Goal: Book appointment/travel/reservation

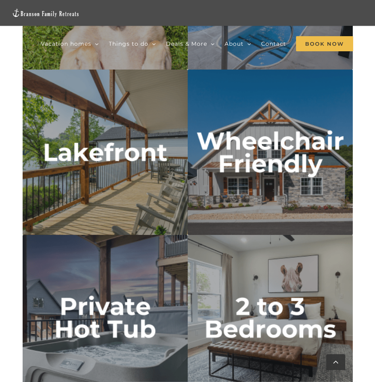
scroll to position [2503, 0]
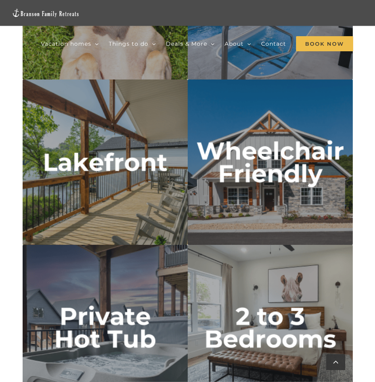
click at [144, 164] on img "lakefront" at bounding box center [105, 161] width 165 height 165
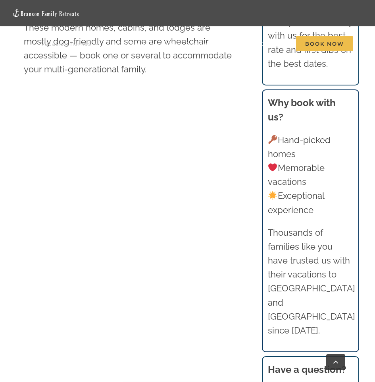
scroll to position [516, 0]
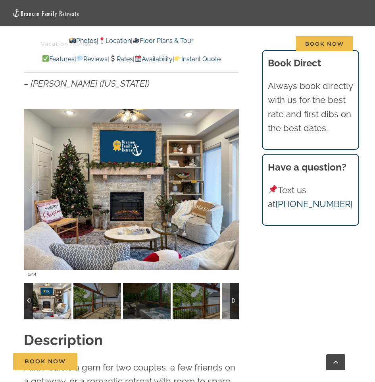
scroll to position [556, 0]
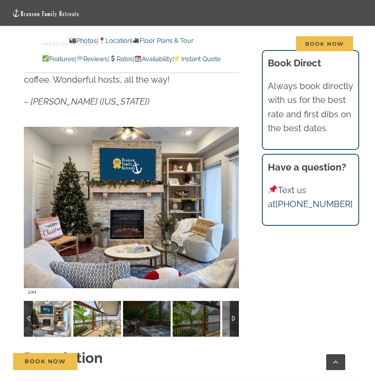
click at [117, 323] on img at bounding box center [97, 319] width 48 height 36
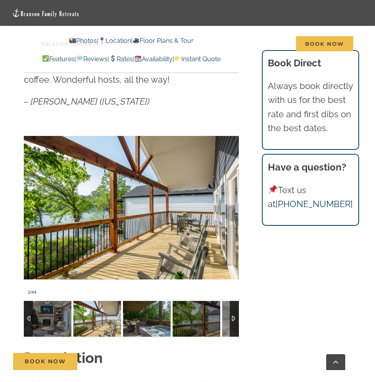
click at [131, 325] on img at bounding box center [147, 319] width 48 height 36
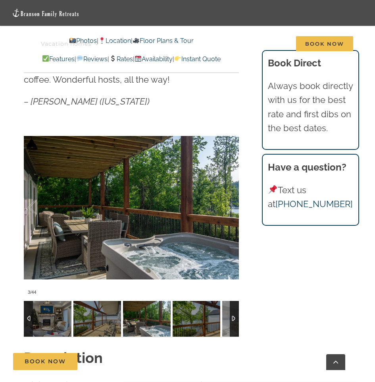
click at [141, 329] on img at bounding box center [147, 319] width 48 height 36
click at [187, 317] on img at bounding box center [197, 319] width 48 height 36
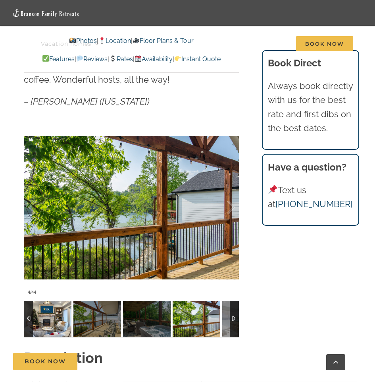
click at [44, 331] on img at bounding box center [48, 319] width 48 height 36
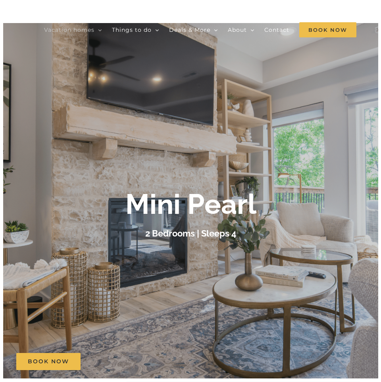
scroll to position [0, 0]
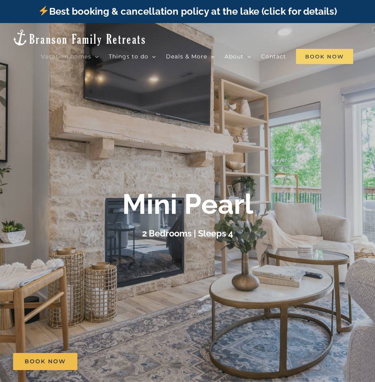
click at [296, 64] on span "Book Now" at bounding box center [324, 56] width 57 height 15
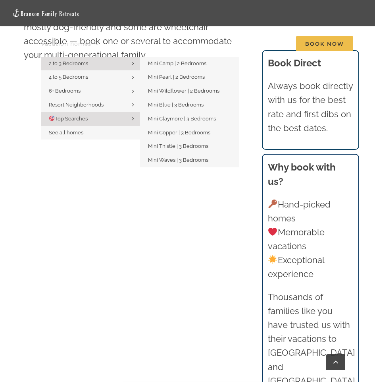
click at [49, 62] on span "2 to 3 Bedrooms" at bounding box center [68, 63] width 39 height 6
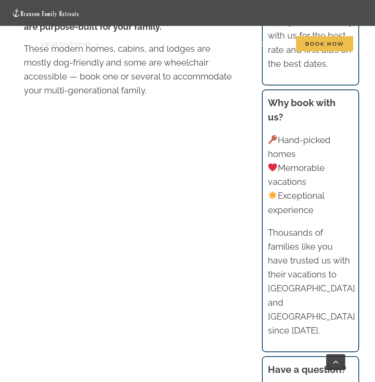
scroll to position [516, 0]
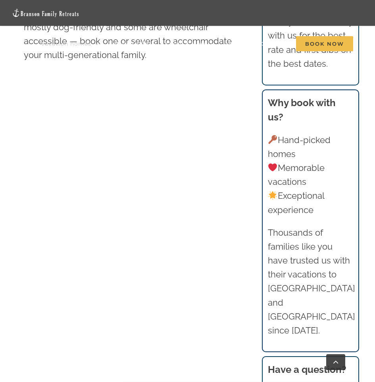
click at [85, 57] on nav "Vacation homes 2 to 3 Bedrooms Mini Camp | 2 Bedrooms Mini Pearl | 2 Bedrooms M…" at bounding box center [202, 44] width 323 height 26
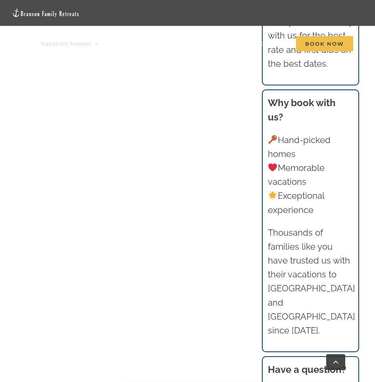
scroll to position [614, 0]
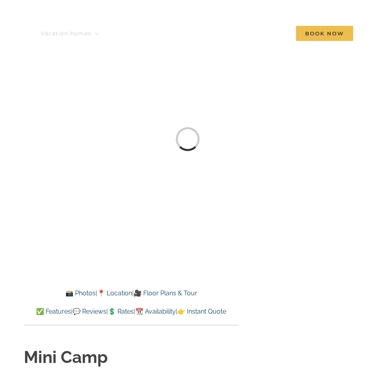
click at [95, 130] on div "Loading... Mini Camp 2 Bedrooms | Sleeps 6" at bounding box center [187, 139] width 375 height 278
